Goal: Task Accomplishment & Management: Manage account settings

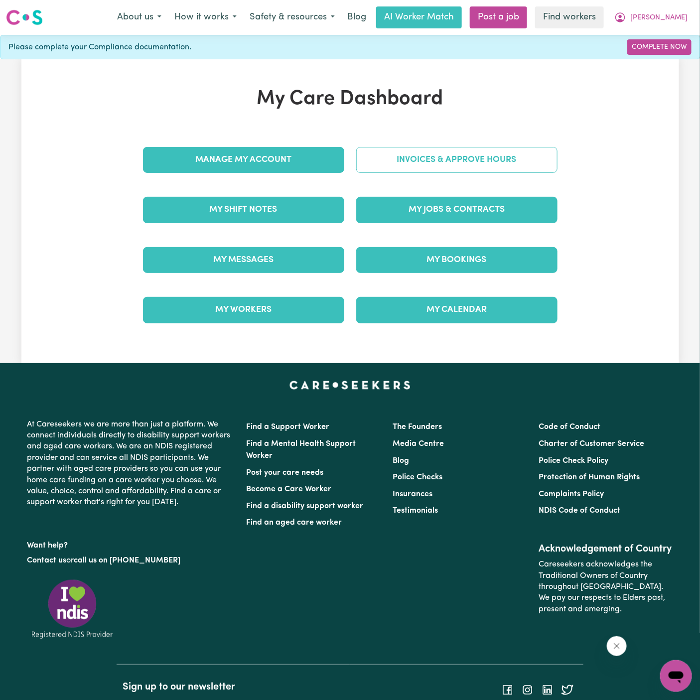
click at [530, 152] on link "Invoices & Approve Hours" at bounding box center [456, 160] width 201 height 26
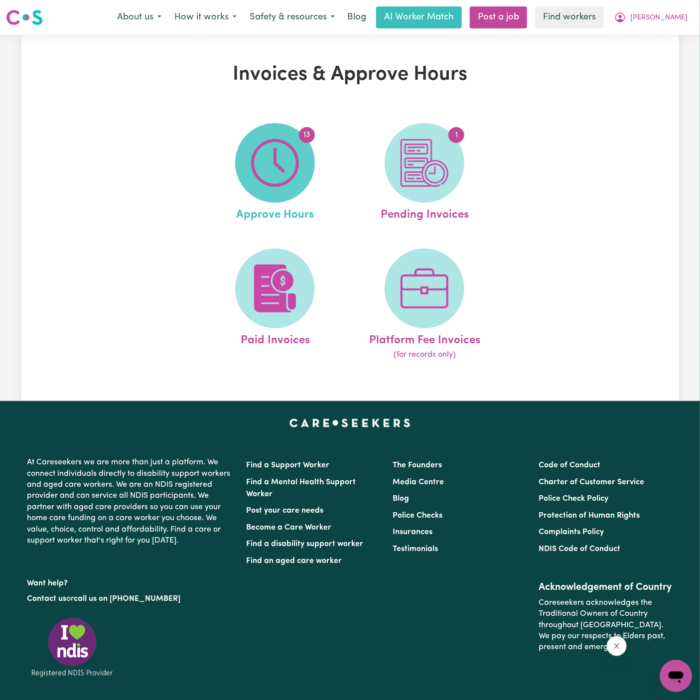
click at [269, 163] on img at bounding box center [275, 163] width 48 height 48
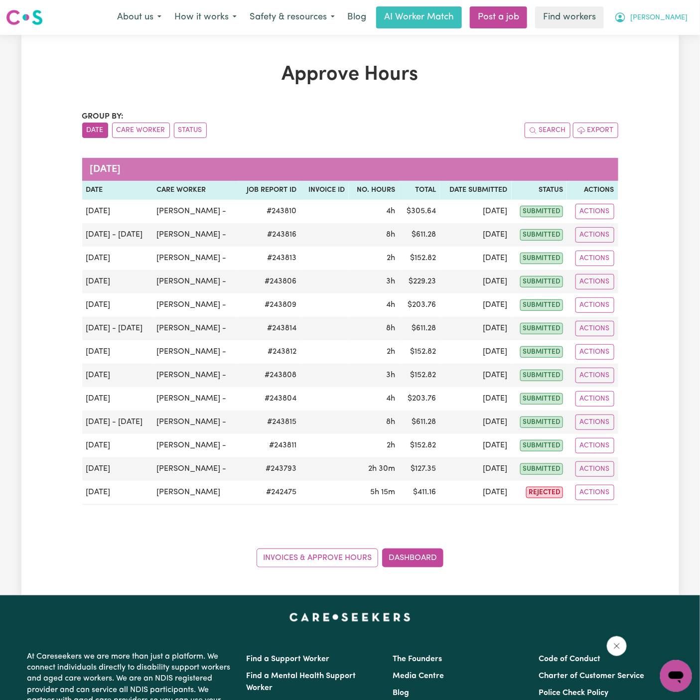
click at [674, 17] on span "[PERSON_NAME]" at bounding box center [658, 17] width 57 height 11
click at [671, 61] on link "Logout" at bounding box center [654, 57] width 79 height 19
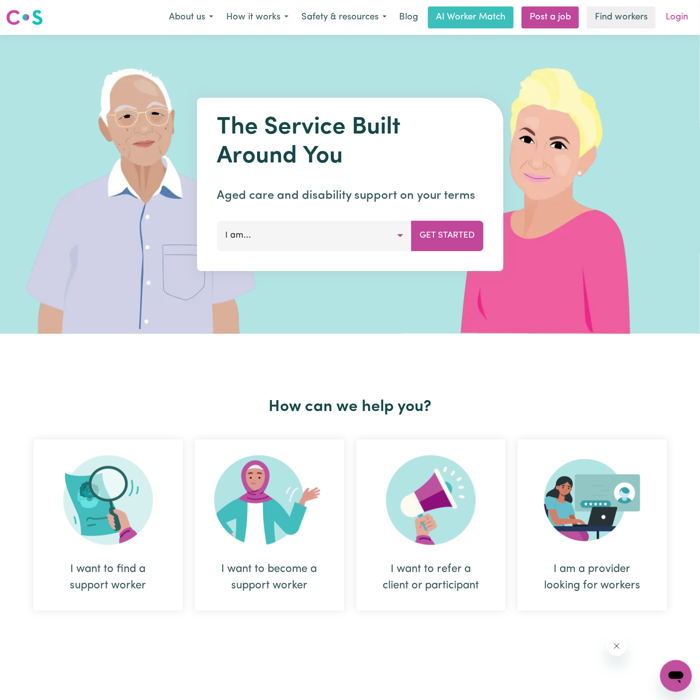
click at [681, 16] on link "Login" at bounding box center [677, 17] width 34 height 22
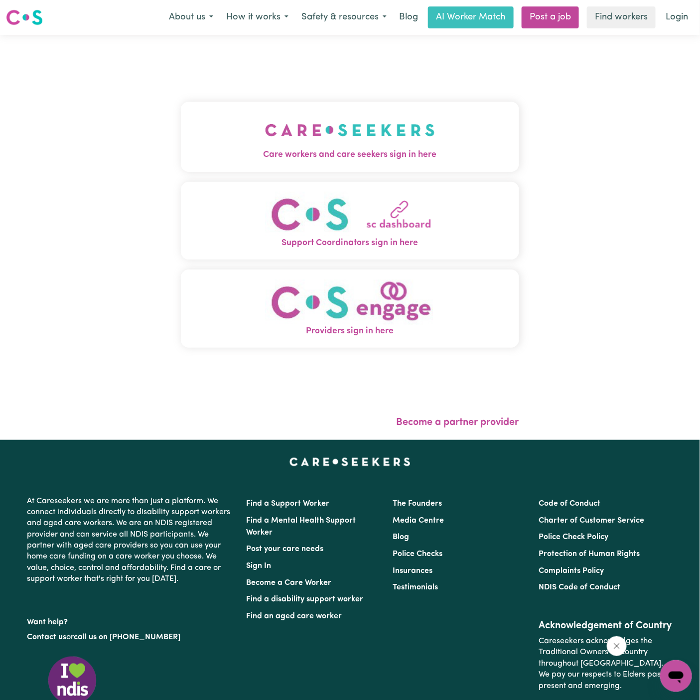
click at [404, 126] on img "Care workers and care seekers sign in here" at bounding box center [350, 130] width 170 height 37
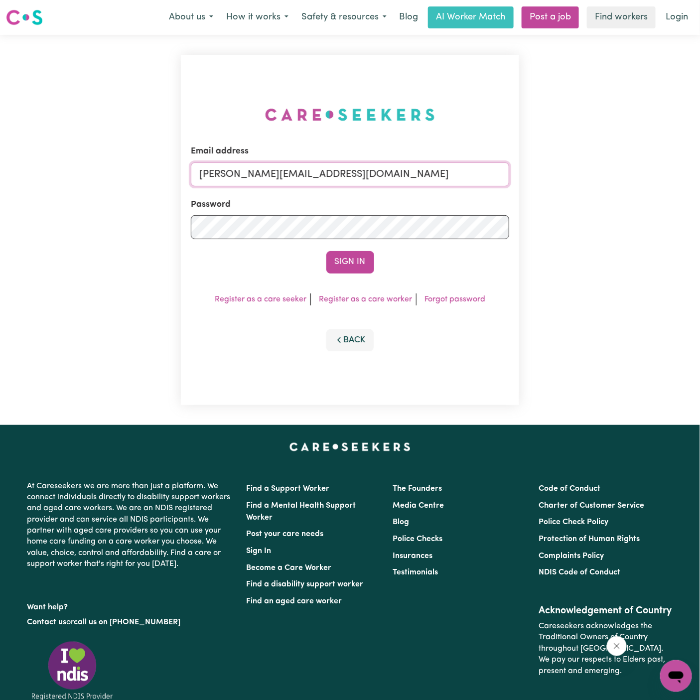
click at [477, 168] on input "[PERSON_NAME][EMAIL_ADDRESS][DOMAIN_NAME]" at bounding box center [350, 174] width 318 height 24
click at [319, 178] on input "[EMAIL_ADDRESS][DOMAIN_NAME]" at bounding box center [350, 174] width 318 height 24
drag, startPoint x: 249, startPoint y: 176, endPoint x: 572, endPoint y: 182, distance: 323.0
click at [572, 182] on div "Email address superuser~[EMAIL_ADDRESS][DOMAIN_NAME] Password Sign In Register …" at bounding box center [350, 230] width 700 height 390
click at [276, 171] on input "superuser~doreenhll" at bounding box center [350, 174] width 318 height 24
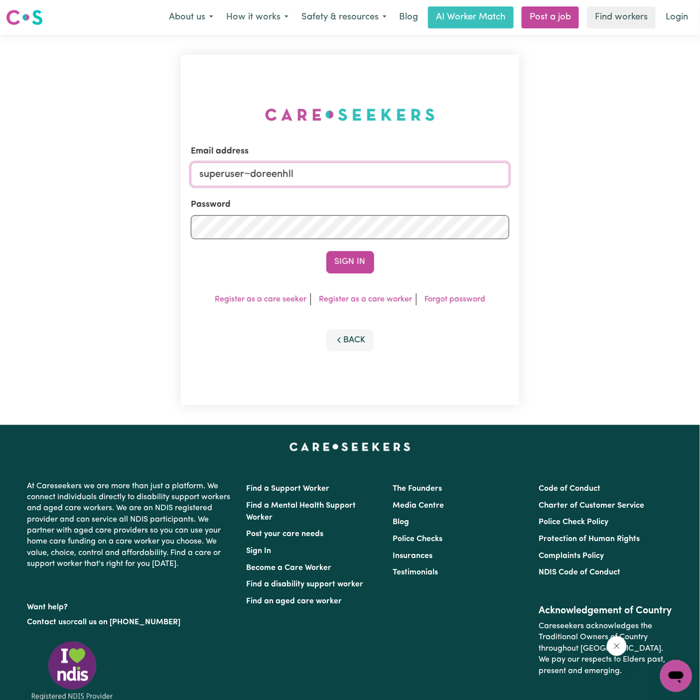
click at [276, 171] on input "superuser~doreenhll" at bounding box center [350, 174] width 318 height 24
paste input "[EMAIL_ADDRESS][DOMAIN_NAME]"
type input "[EMAIL_ADDRESS][DOMAIN_NAME]"
click at [326, 251] on button "Sign In" at bounding box center [350, 262] width 48 height 22
